Goal: Task Accomplishment & Management: Manage account settings

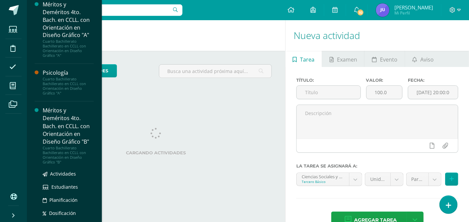
scroll to position [828, 0]
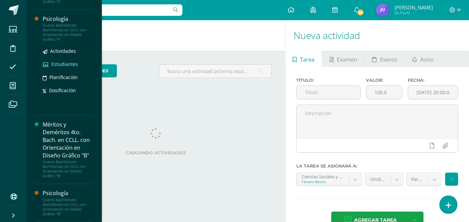
click at [54, 61] on span "Estudiantes" at bounding box center [64, 64] width 27 height 6
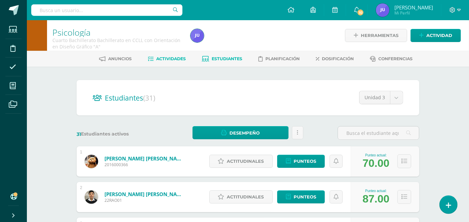
click at [175, 56] on span "Actividades" at bounding box center [172, 58] width 30 height 5
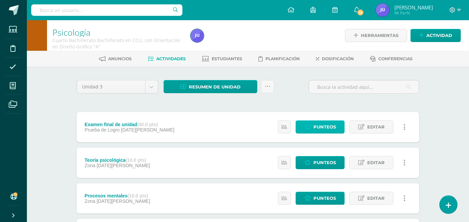
click at [332, 127] on span "Punteos" at bounding box center [325, 127] width 23 height 12
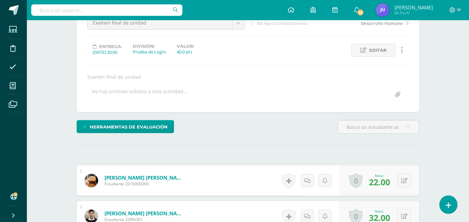
scroll to position [149, 0]
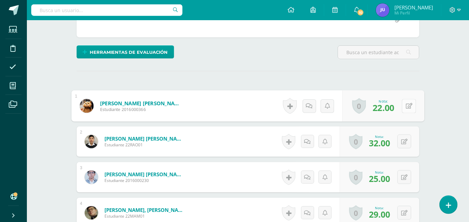
click at [409, 101] on button at bounding box center [409, 106] width 14 height 14
click at [393, 103] on link at bounding box center [391, 108] width 13 height 13
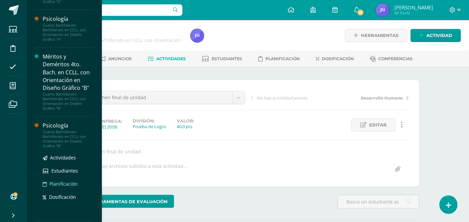
scroll to position [828, 0]
click at [60, 171] on span "Estudiantes" at bounding box center [64, 170] width 27 height 6
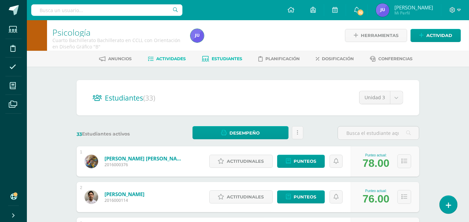
click at [157, 60] on span "Actividades" at bounding box center [172, 58] width 30 height 5
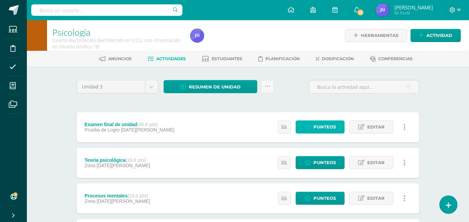
click at [330, 126] on span "Punteos" at bounding box center [325, 127] width 23 height 12
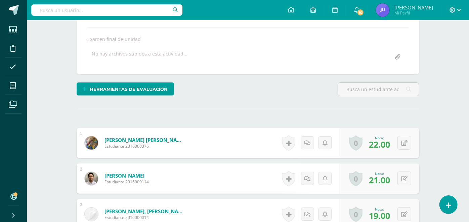
scroll to position [187, 0]
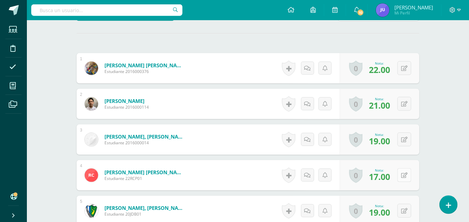
click at [402, 176] on button at bounding box center [405, 175] width 14 height 14
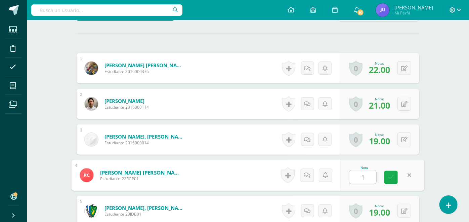
type input "18"
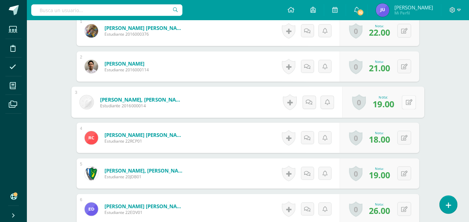
click at [407, 102] on icon at bounding box center [409, 102] width 7 height 6
type input "20"
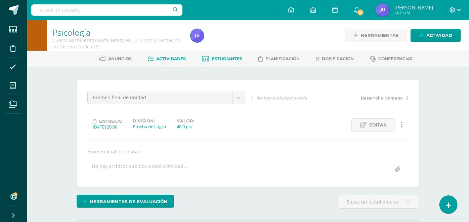
click at [230, 53] on link "Estudiantes" at bounding box center [222, 58] width 40 height 11
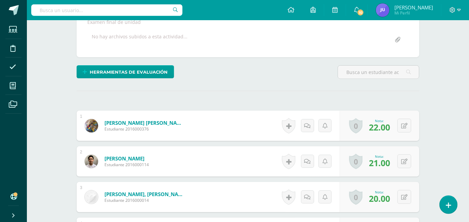
scroll to position [204, 0]
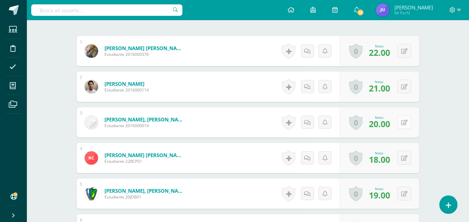
click at [409, 120] on button at bounding box center [405, 122] width 14 height 14
type input "21"
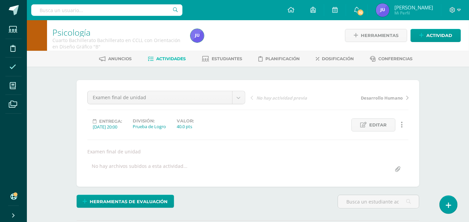
scroll to position [0, 0]
click at [229, 59] on span "Estudiantes" at bounding box center [227, 58] width 31 height 5
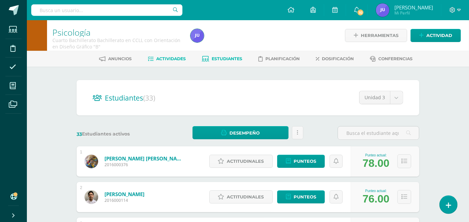
click at [161, 56] on span "Actividades" at bounding box center [172, 58] width 30 height 5
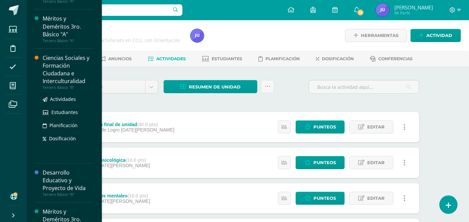
scroll to position [75, 0]
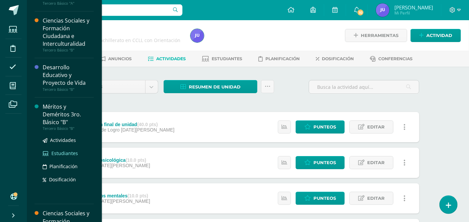
click at [61, 153] on span "Estudiantes" at bounding box center [64, 153] width 27 height 6
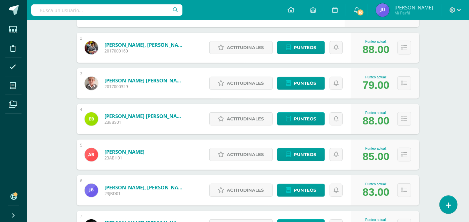
scroll to position [187, 0]
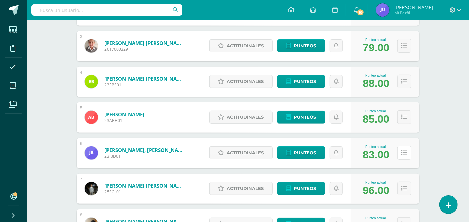
click at [407, 151] on icon at bounding box center [405, 153] width 6 height 6
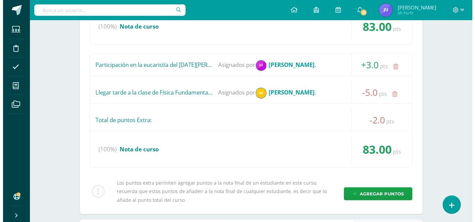
scroll to position [448, 0]
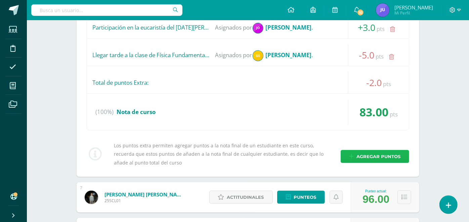
click at [373, 155] on span "Agregar puntos" at bounding box center [379, 156] width 44 height 12
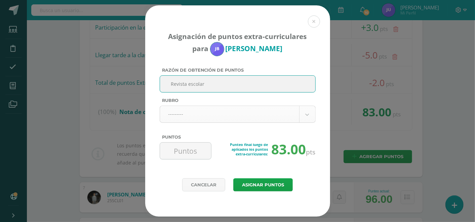
type input "Revista escolar"
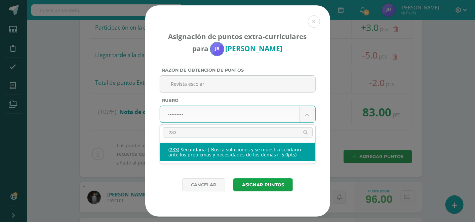
type input "233"
select select "264"
type input "5"
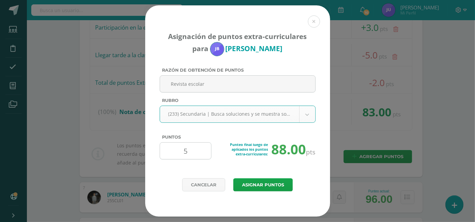
click at [190, 150] on input "5" at bounding box center [186, 151] width 46 height 16
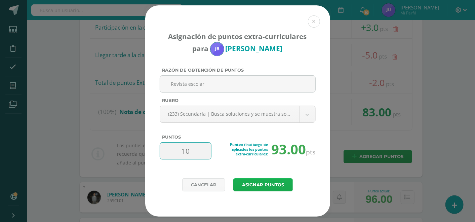
type input "10"
click at [263, 182] on button "Asignar puntos" at bounding box center [263, 184] width 60 height 13
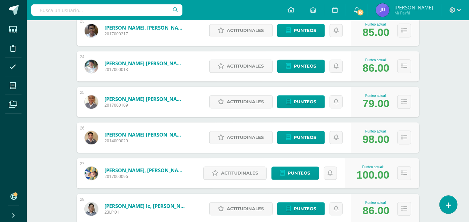
scroll to position [952, 0]
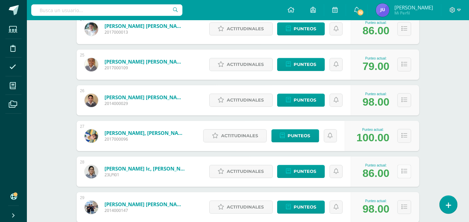
click at [404, 170] on icon at bounding box center [405, 171] width 6 height 6
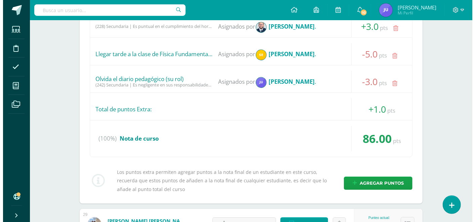
scroll to position [1326, 0]
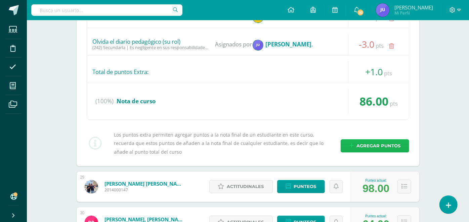
click at [348, 141] on link "Agregar puntos" at bounding box center [375, 145] width 69 height 13
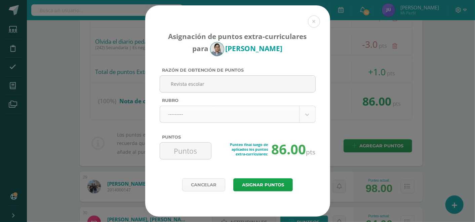
type input "Revista escolar"
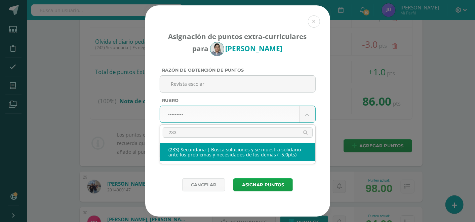
type input "233"
select select "264"
type input "5"
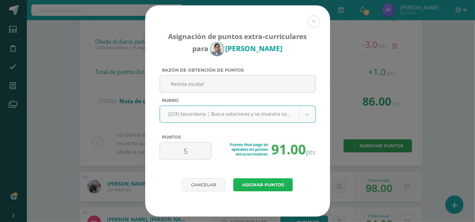
click at [260, 186] on button "Asignar puntos" at bounding box center [263, 184] width 60 height 13
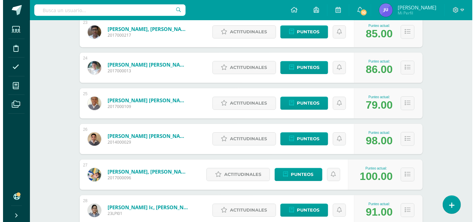
scroll to position [988, 0]
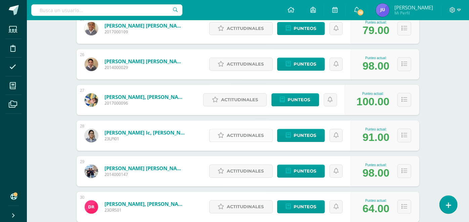
click at [226, 137] on link "Actitudinales" at bounding box center [241, 135] width 64 height 13
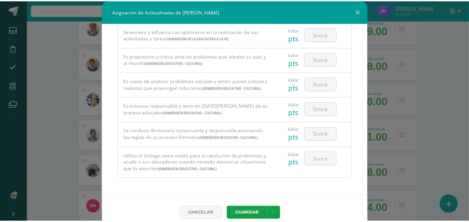
scroll to position [231, 0]
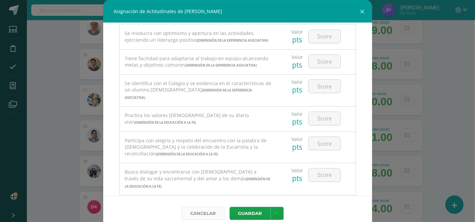
click at [204, 213] on link "Cancelar" at bounding box center [203, 213] width 43 height 13
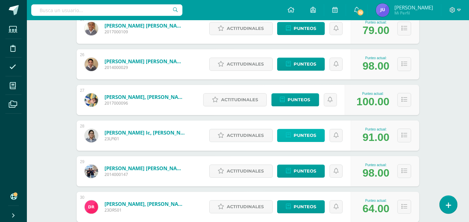
click at [319, 135] on link "Punteos" at bounding box center [301, 135] width 48 height 13
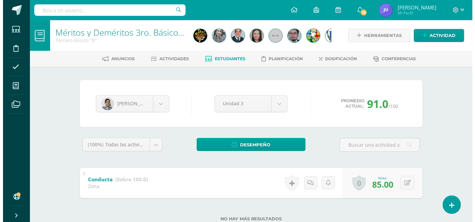
scroll to position [20, 0]
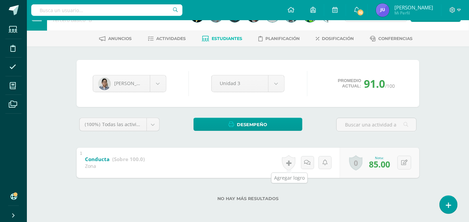
click at [290, 161] on link at bounding box center [288, 162] width 13 height 15
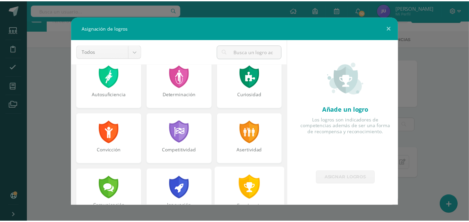
scroll to position [0, 0]
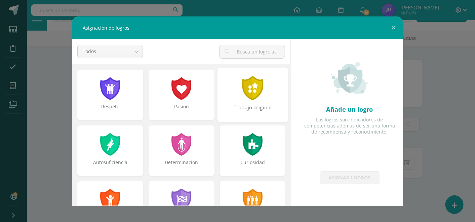
click at [247, 92] on div at bounding box center [252, 88] width 23 height 25
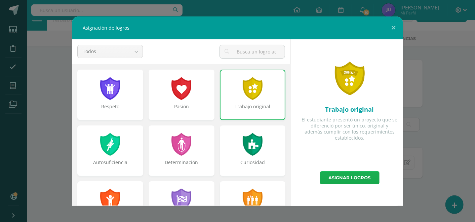
click at [339, 176] on link "Asignar logros" at bounding box center [350, 177] width 60 height 13
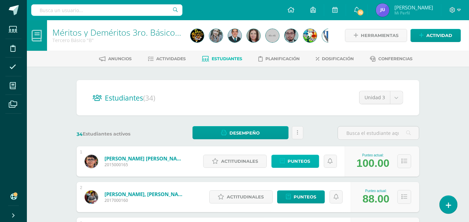
click at [293, 160] on span "Punteos" at bounding box center [299, 161] width 23 height 12
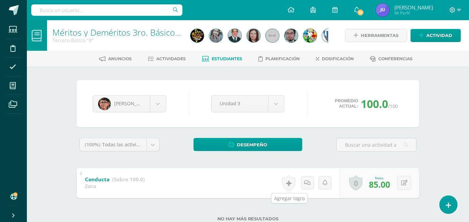
click at [292, 185] on link at bounding box center [288, 182] width 13 height 15
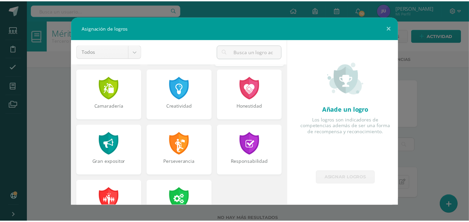
scroll to position [255, 0]
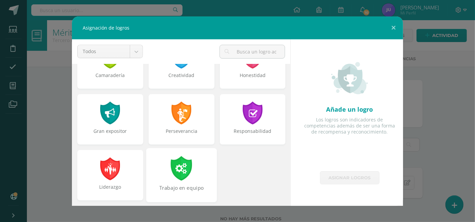
click at [172, 173] on div at bounding box center [181, 168] width 23 height 25
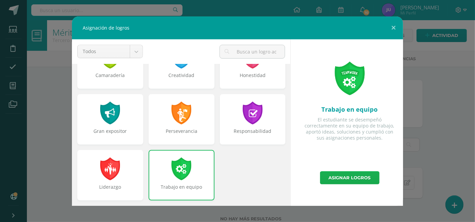
click at [337, 180] on link "Asignar logros" at bounding box center [350, 177] width 60 height 13
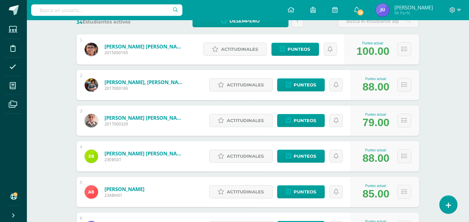
scroll to position [187, 0]
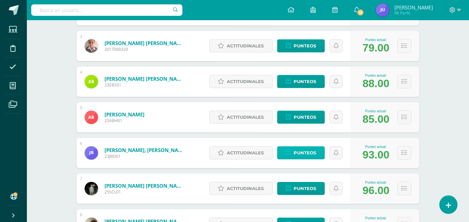
click at [299, 154] on span "Punteos" at bounding box center [305, 153] width 23 height 12
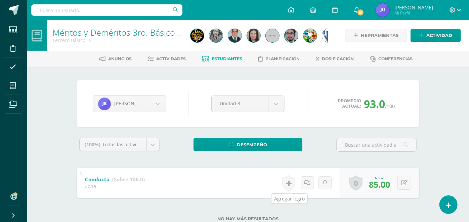
click at [293, 180] on link at bounding box center [288, 182] width 13 height 15
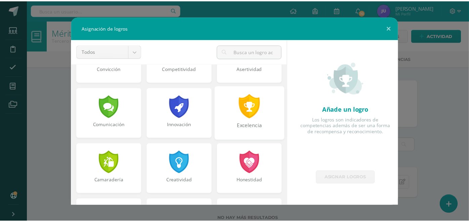
scroll to position [187, 0]
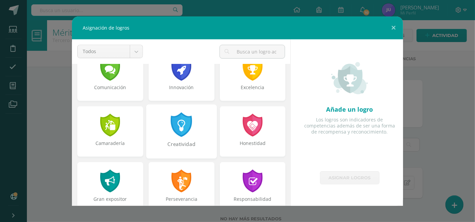
click at [172, 132] on div at bounding box center [181, 124] width 23 height 25
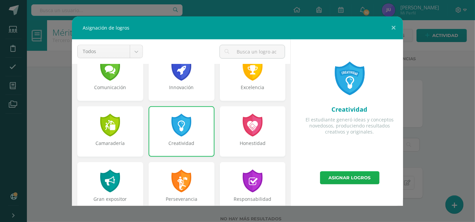
click at [349, 178] on link "Asignar logros" at bounding box center [350, 177] width 60 height 13
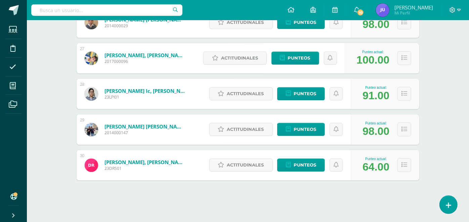
scroll to position [993, 0]
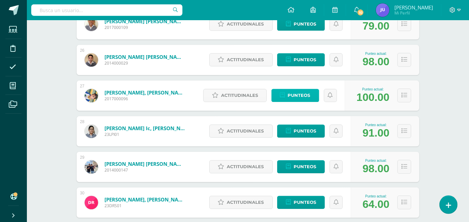
click at [302, 95] on span "Punteos" at bounding box center [299, 95] width 23 height 12
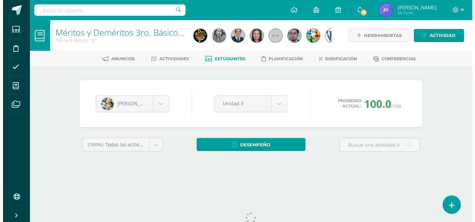
scroll to position [20, 0]
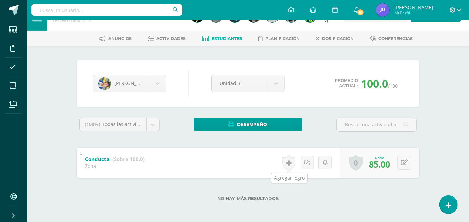
click at [291, 159] on link at bounding box center [288, 162] width 13 height 15
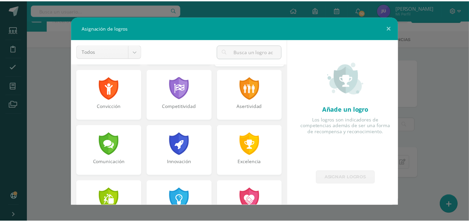
scroll to position [255, 0]
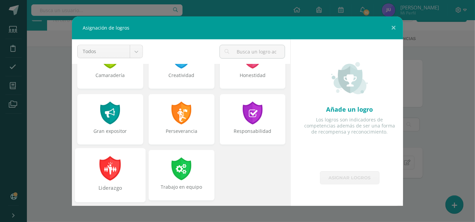
click at [106, 157] on div at bounding box center [110, 168] width 23 height 25
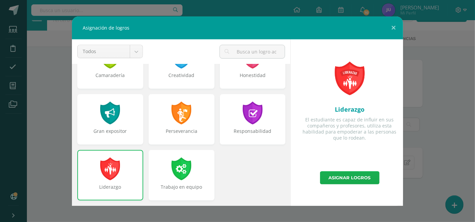
click at [335, 174] on link "Asignar logros" at bounding box center [350, 177] width 60 height 13
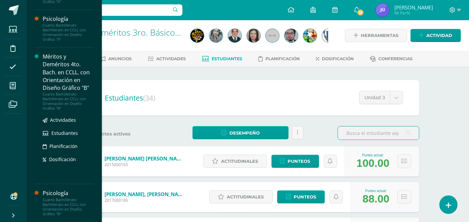
scroll to position [37, 0]
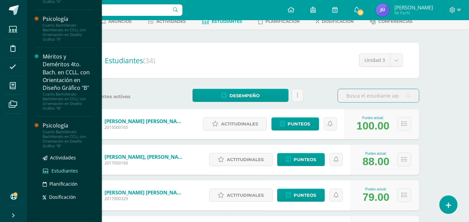
click at [61, 169] on span "Estudiantes" at bounding box center [64, 170] width 27 height 6
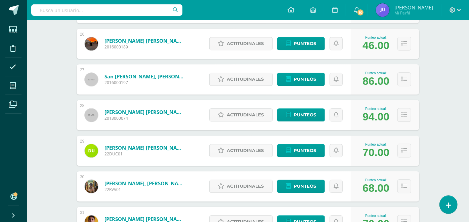
scroll to position [1046, 0]
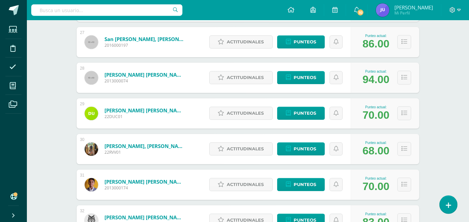
drag, startPoint x: 364, startPoint y: 152, endPoint x: 375, endPoint y: 152, distance: 10.8
click at [375, 152] on div "68.00" at bounding box center [376, 151] width 27 height 12
drag, startPoint x: 375, startPoint y: 152, endPoint x: 450, endPoint y: 158, distance: 75.3
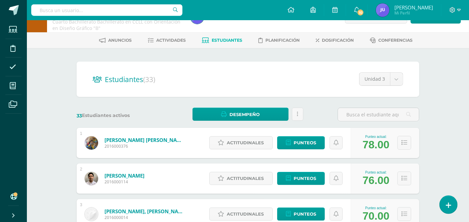
scroll to position [0, 0]
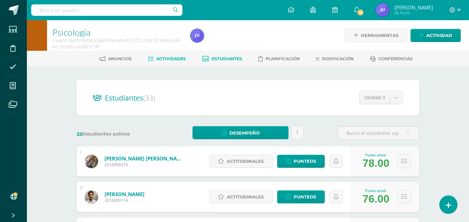
click at [167, 61] on link "Actividades" at bounding box center [167, 58] width 38 height 11
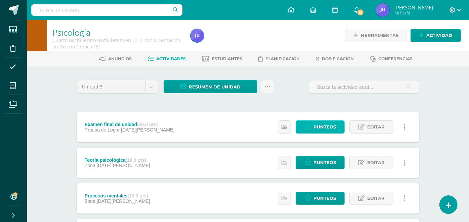
click at [318, 123] on span "Punteos" at bounding box center [325, 127] width 23 height 12
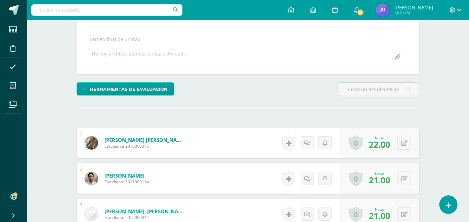
scroll to position [150, 0]
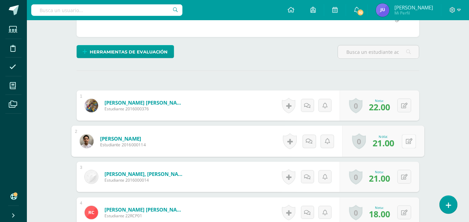
click button
type input "22"
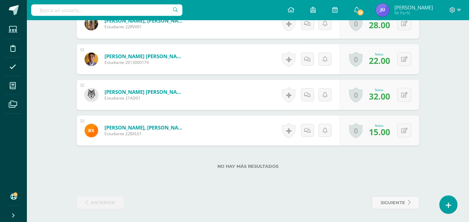
scroll to position [1228, 0]
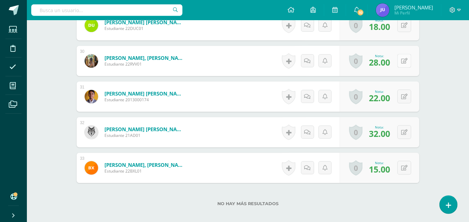
click button
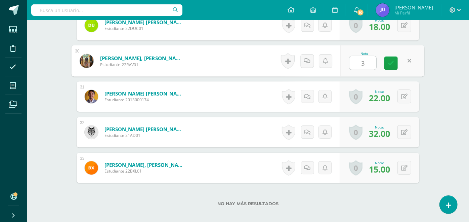
type input "30"
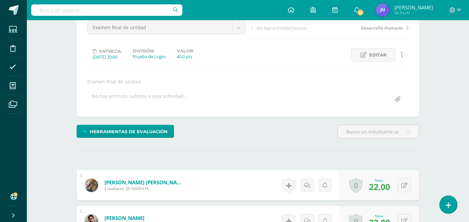
scroll to position [0, 0]
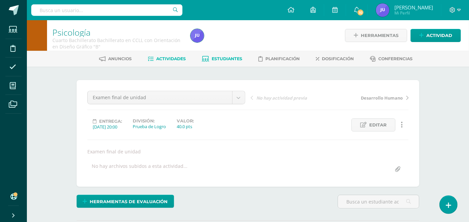
click span "Estudiantes"
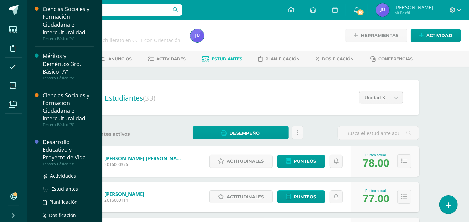
scroll to position [75, 0]
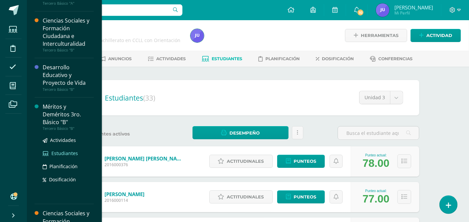
click at [58, 154] on span "Estudiantes" at bounding box center [64, 153] width 27 height 6
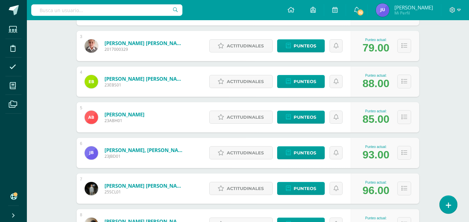
scroll to position [224, 0]
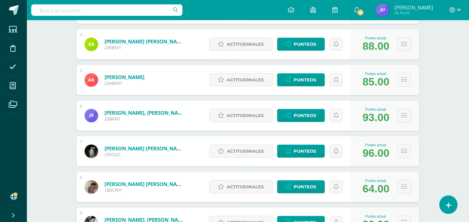
click at [394, 92] on div "Punteo actual: 85.00" at bounding box center [385, 80] width 69 height 30
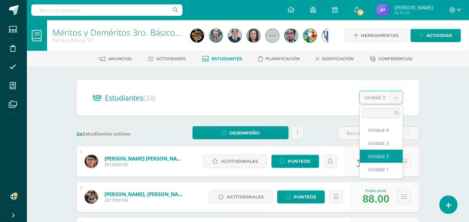
click at [385, 152] on div "Punteo actual: 100.00" at bounding box center [382, 161] width 75 height 30
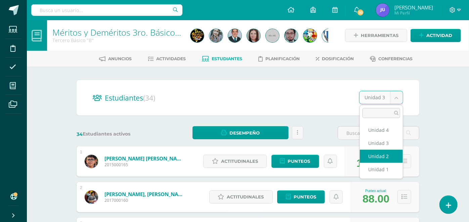
select select "/dashboard/teacher/section/4138/students/?unit=151036"
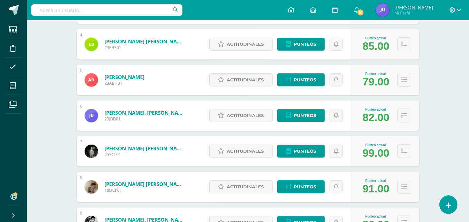
scroll to position [261, 0]
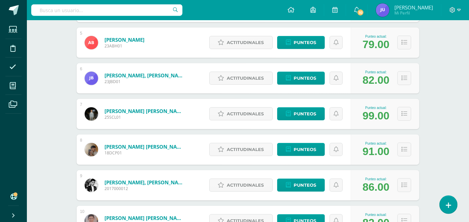
click at [395, 97] on div "1 [PERSON_NAME] [PERSON_NAME] 2015000165 Punteo actual: 98.00 Actitudinales Pun…" at bounding box center [248, 60] width 343 height 351
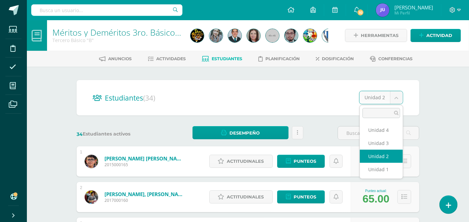
click at [383, 167] on div "98.00" at bounding box center [376, 163] width 27 height 12
click at [381, 170] on div "Punteo actual: 98.00" at bounding box center [385, 161] width 69 height 30
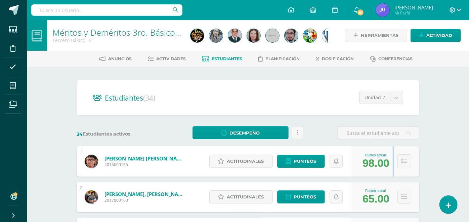
drag, startPoint x: 381, startPoint y: 143, endPoint x: 393, endPoint y: 97, distance: 47.5
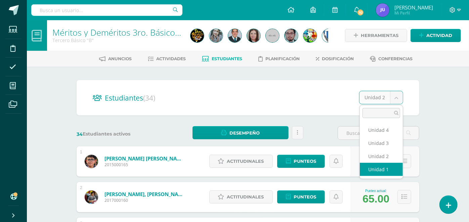
select select "/dashboard/teacher/section/4138/students/?unit=151033"
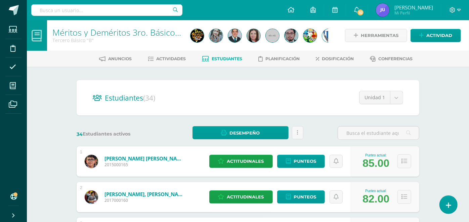
click at [87, 10] on input "text" at bounding box center [106, 9] width 151 height 11
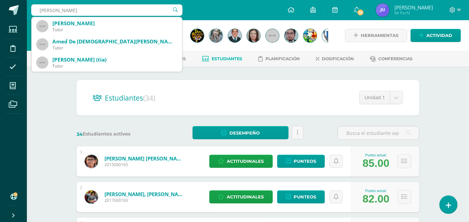
type input "[PERSON_NAME]"
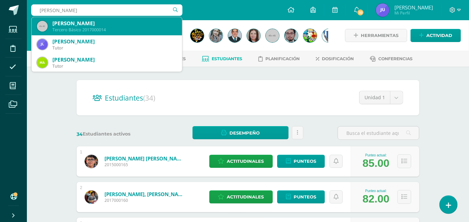
click at [129, 27] on div "Tercero Básico 2017000014" at bounding box center [114, 30] width 124 height 6
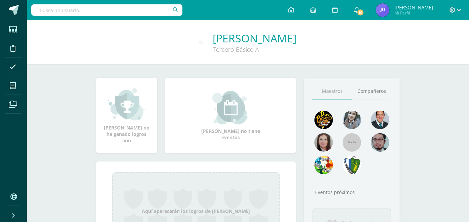
scroll to position [60, 0]
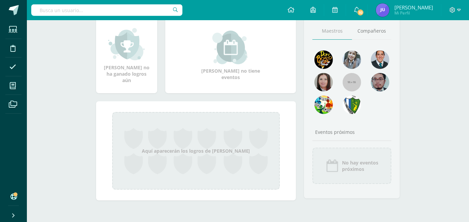
click at [190, 159] on div "Aquí aparecerán los logros de [PERSON_NAME]" at bounding box center [196, 151] width 168 height 78
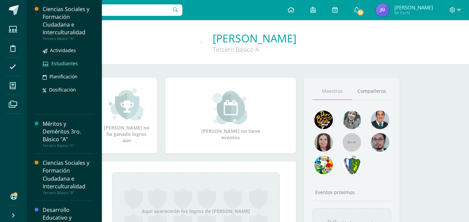
click at [59, 64] on span "Estudiantes" at bounding box center [64, 63] width 27 height 6
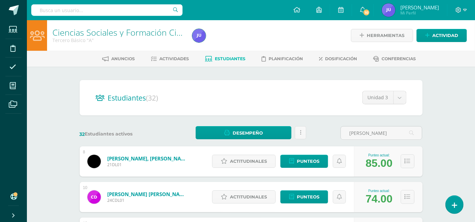
type input "[PERSON_NAME]"
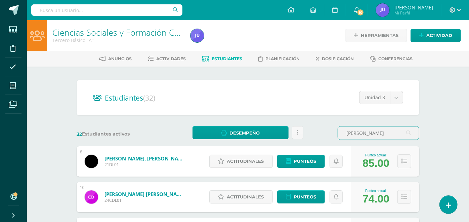
scroll to position [37, 0]
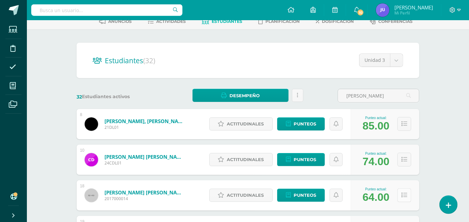
click at [408, 197] on button at bounding box center [405, 195] width 14 height 14
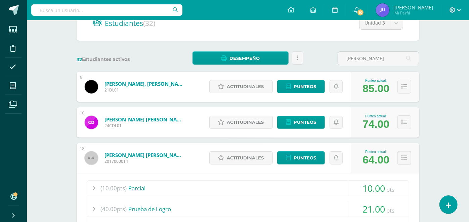
scroll to position [149, 0]
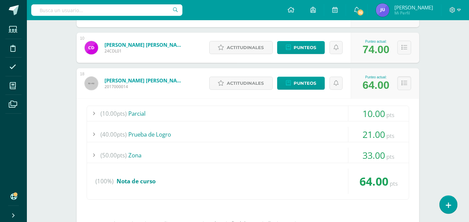
click at [387, 152] on div "33.00 pts" at bounding box center [378, 155] width 61 height 15
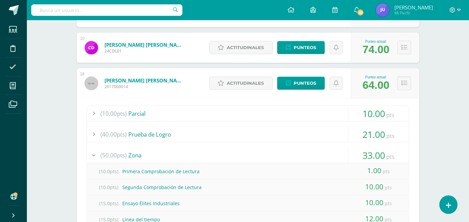
scroll to position [187, 0]
